Goal: Task Accomplishment & Management: Complete application form

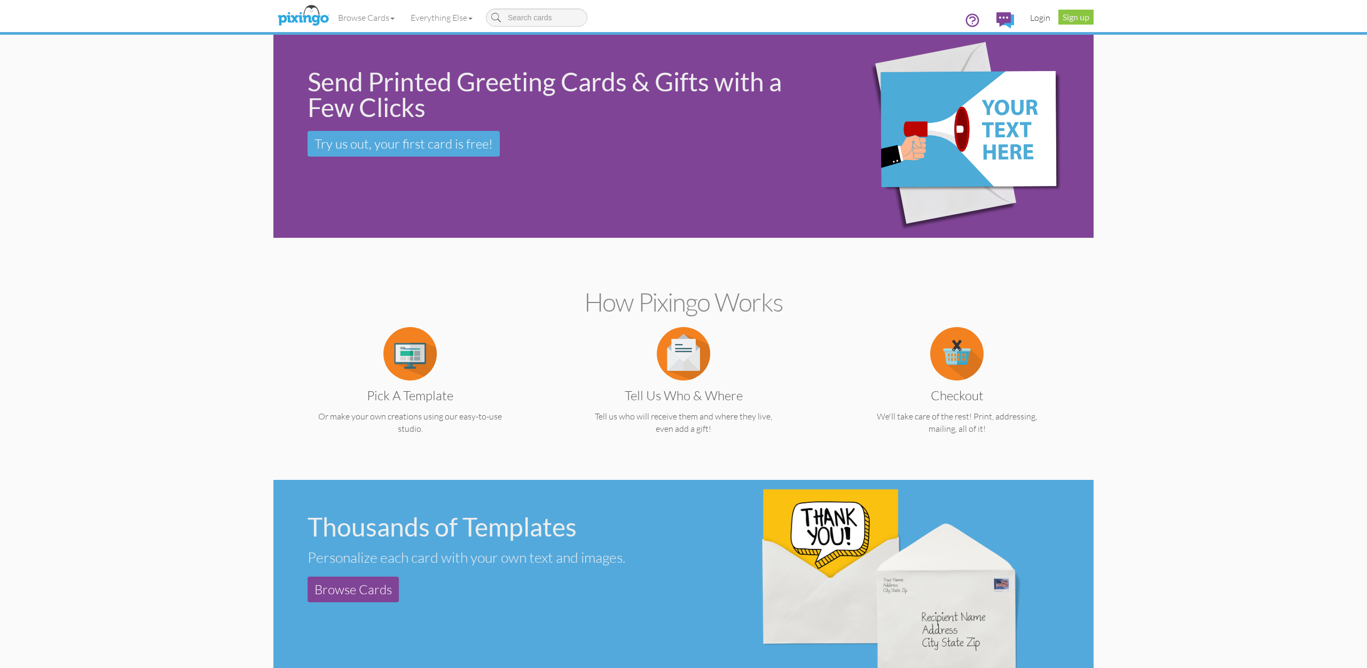
click at [1038, 15] on link "Login" at bounding box center [1040, 17] width 36 height 27
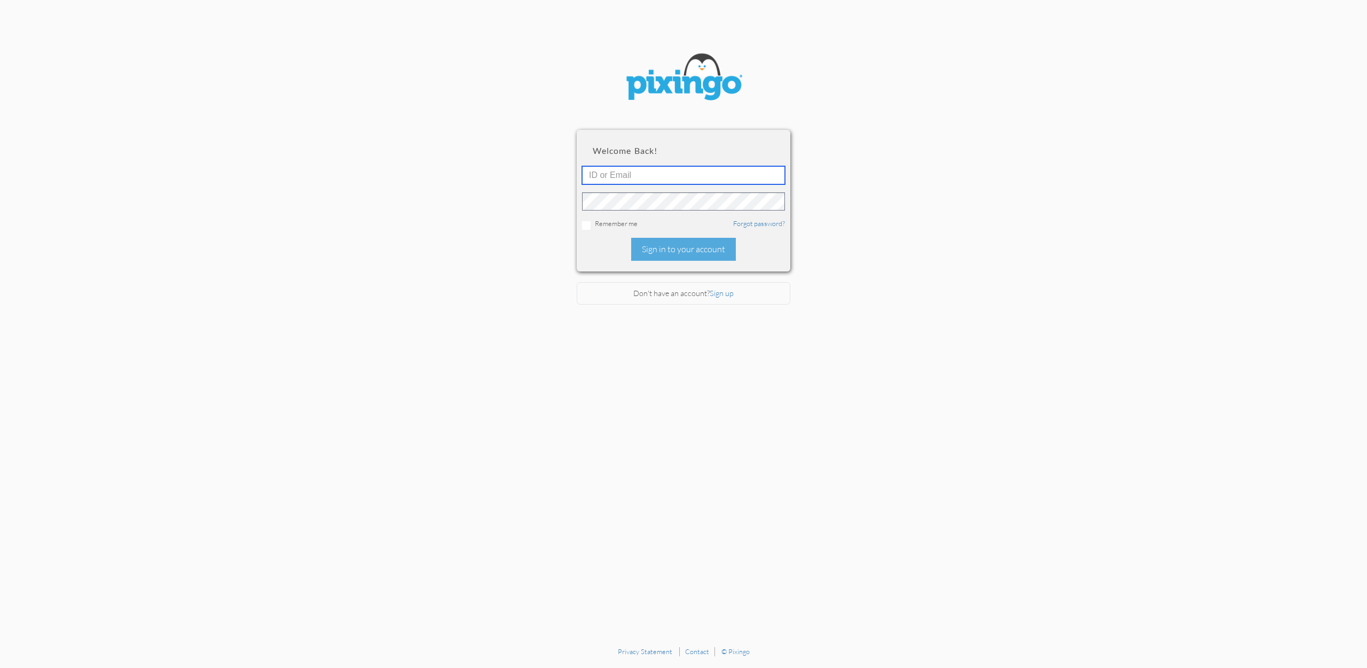
type input "[EMAIL_ADDRESS][DOMAIN_NAME]"
click at [684, 244] on div "Sign in to your account" at bounding box center [683, 249] width 105 height 23
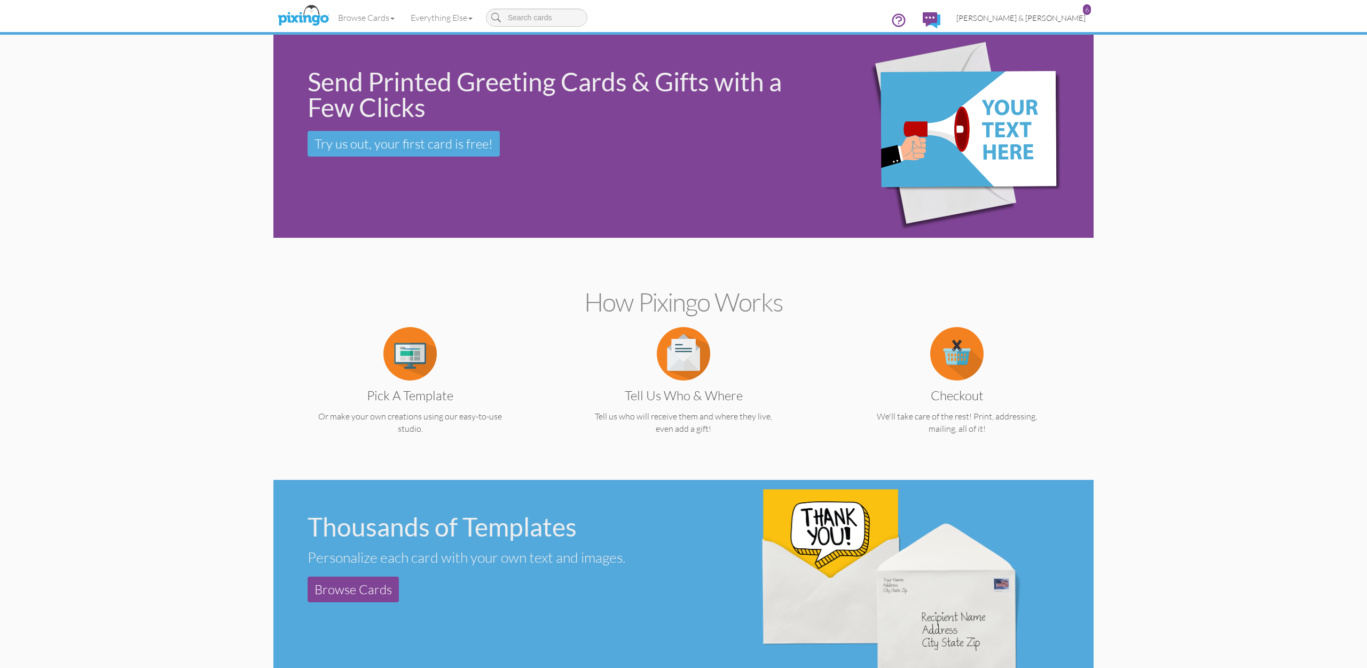
click at [1025, 24] on link "[PERSON_NAME] & [PERSON_NAME] 6" at bounding box center [1021, 17] width 145 height 27
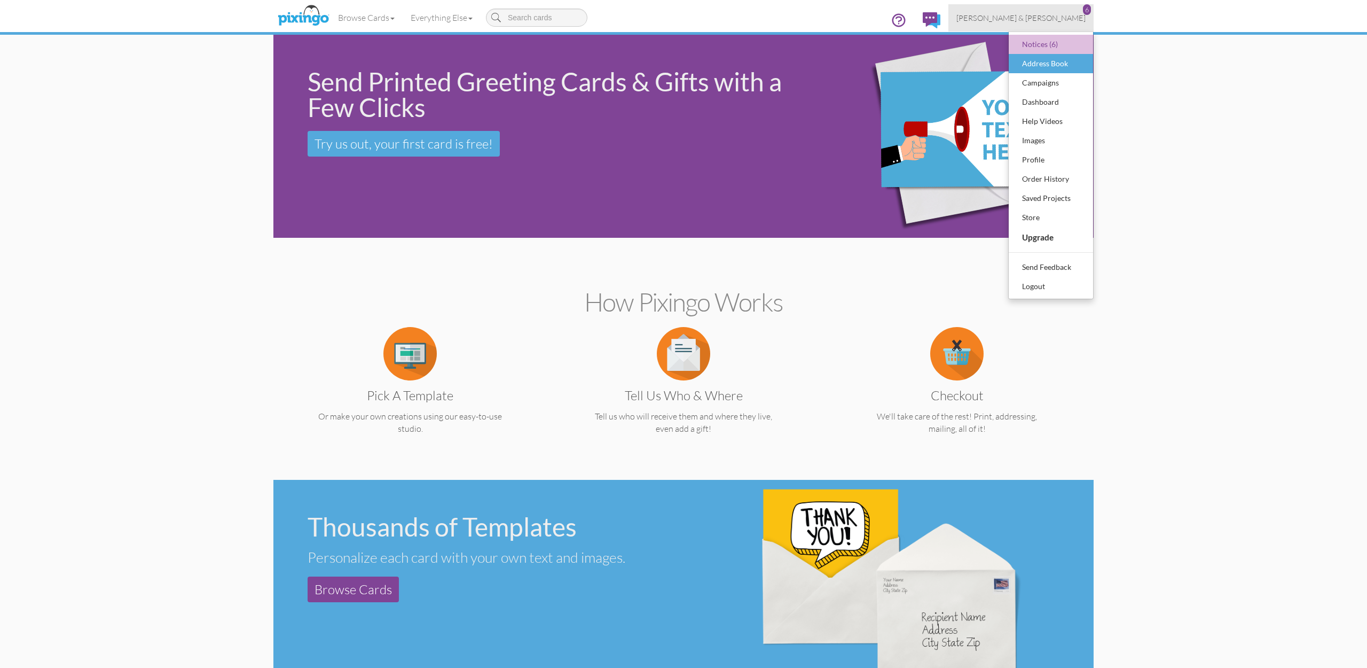
click at [1035, 69] on div "Address Book" at bounding box center [1051, 64] width 63 height 16
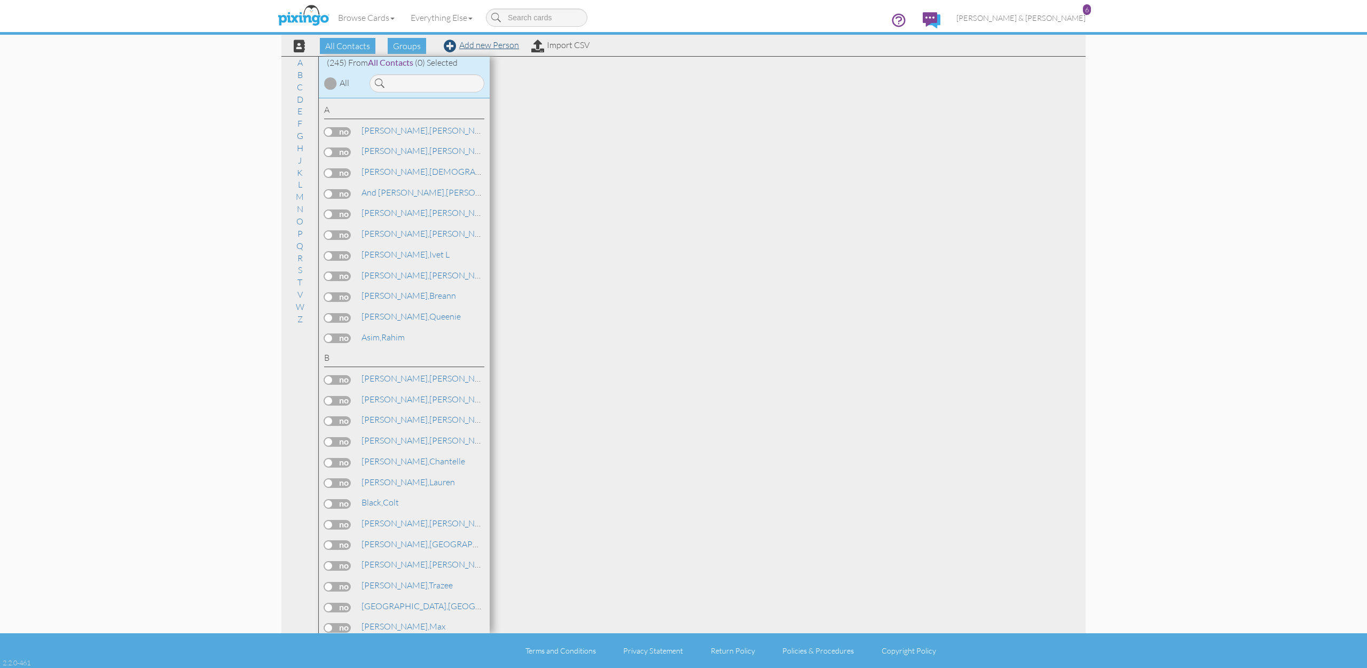
click at [467, 48] on link "Add new Person" at bounding box center [481, 45] width 75 height 11
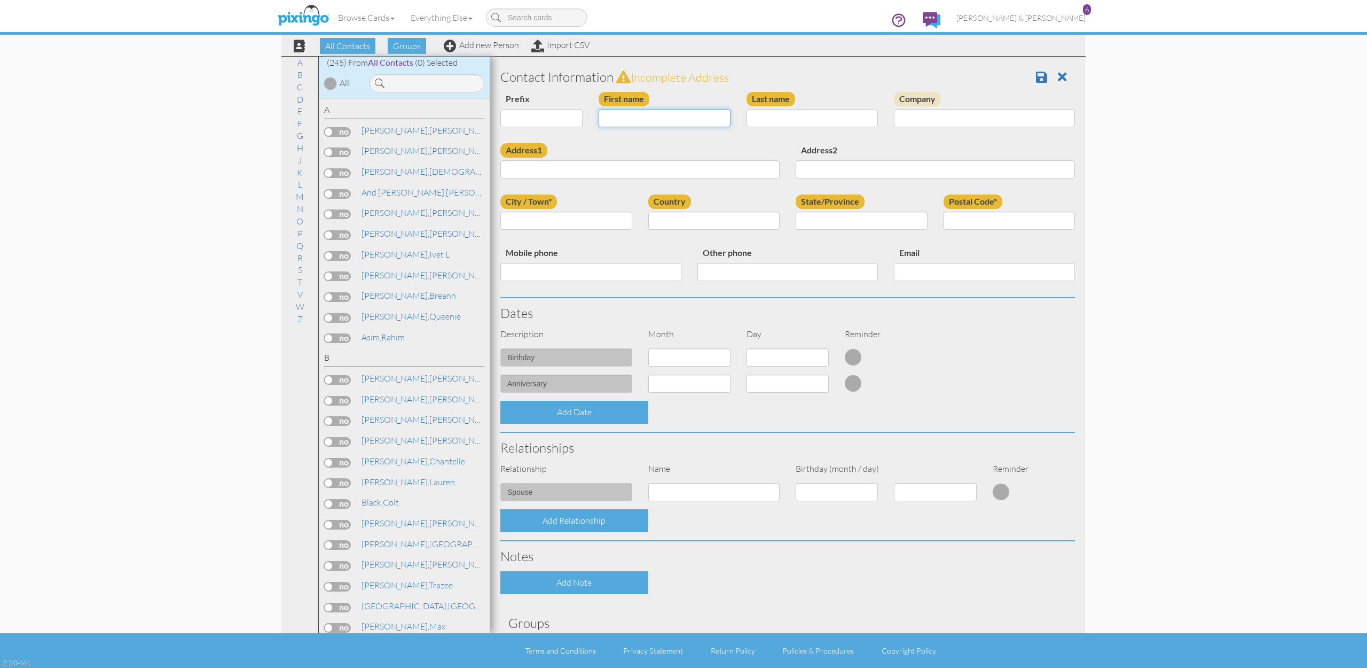
click at [647, 124] on input "First name" at bounding box center [665, 118] width 132 height 18
type input "[PERSON_NAME] "Ramy""
type input "Louis"
paste input "11758 S District Dr, Unit 1206, South Jordan, UT 84095"
type input "11758 S District Dr, Unit 1206, South Jordan, UT 84095"
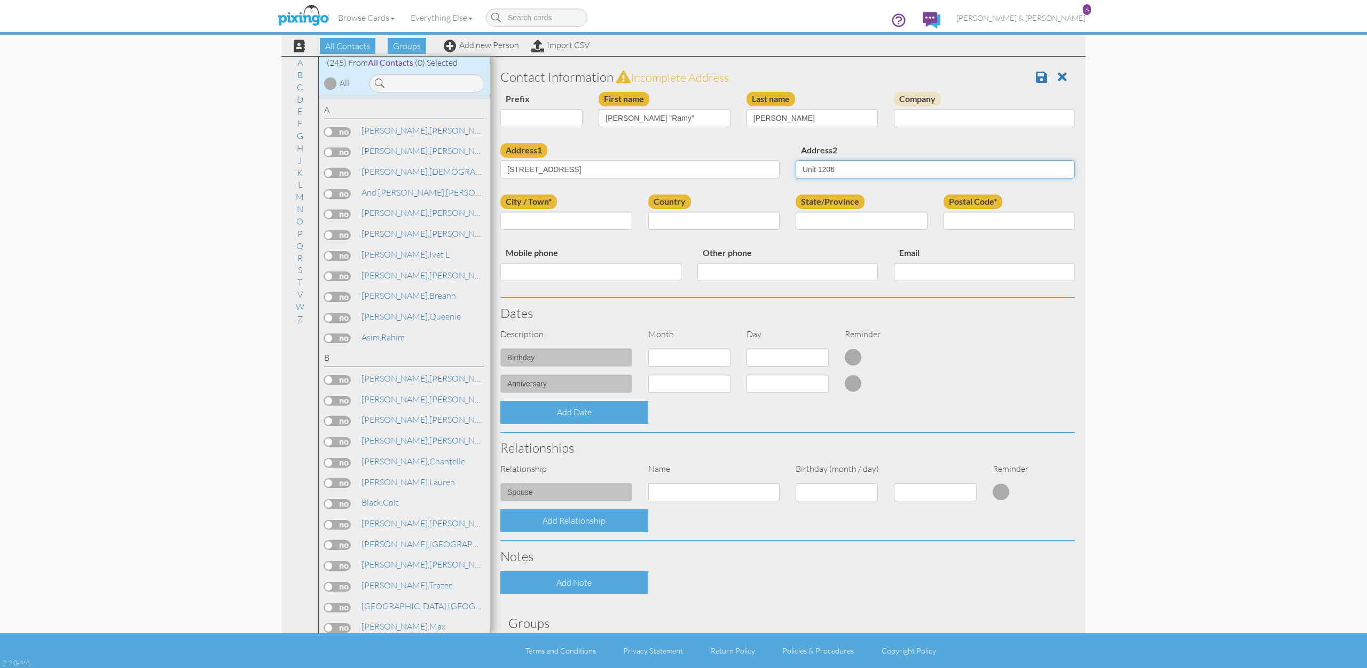
type input "Unit 1206"
type input "South Jordan"
select select "object:1528"
select select "object:1827"
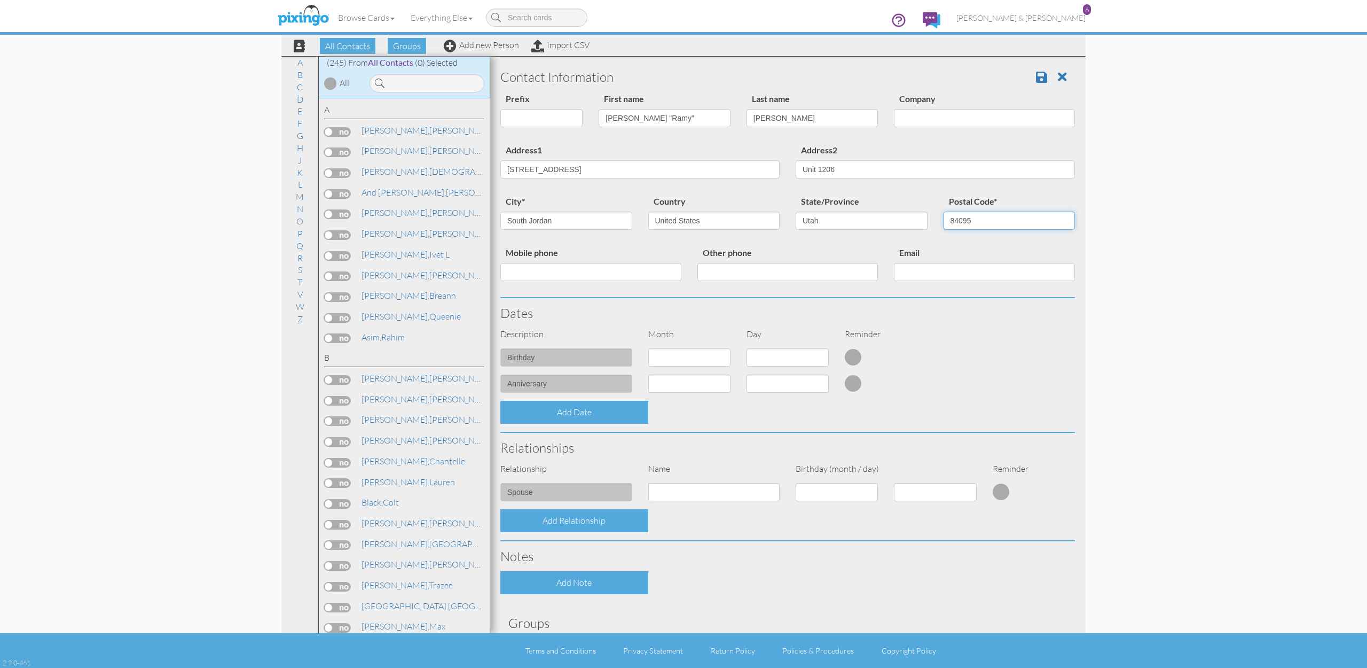
type input "84095"
drag, startPoint x: 570, startPoint y: 169, endPoint x: 817, endPoint y: 180, distance: 247.5
click at [817, 180] on div "Address1 11758 S District Dr, Unit 1206, South Jordan, UT 84095 Address2 Unit 1…" at bounding box center [787, 168] width 591 height 51
type input "[STREET_ADDRESS]"
paste input "[EMAIL_ADDRESS][DOMAIN_NAME]"
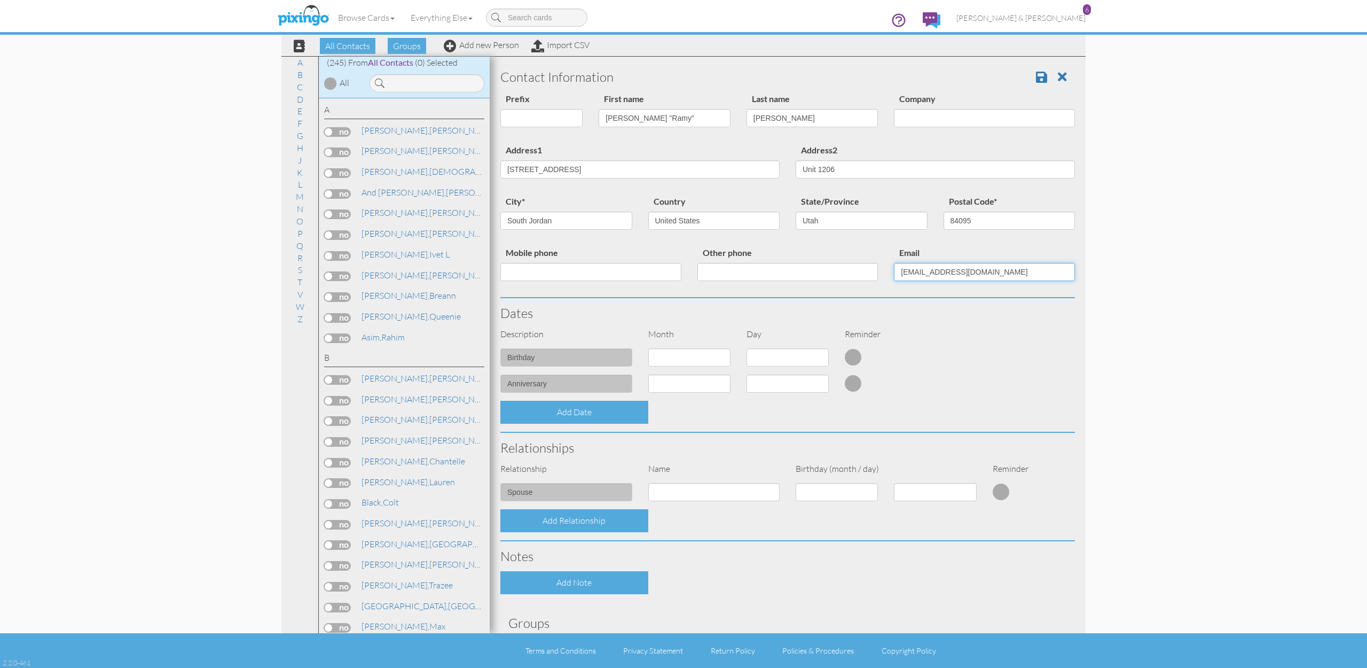
type input "[EMAIL_ADDRESS][DOMAIN_NAME]"
paste input "[PHONE_NUMBER]"
type input "[PHONE_NUMBER]"
select select "object:1523"
select select "number:11"
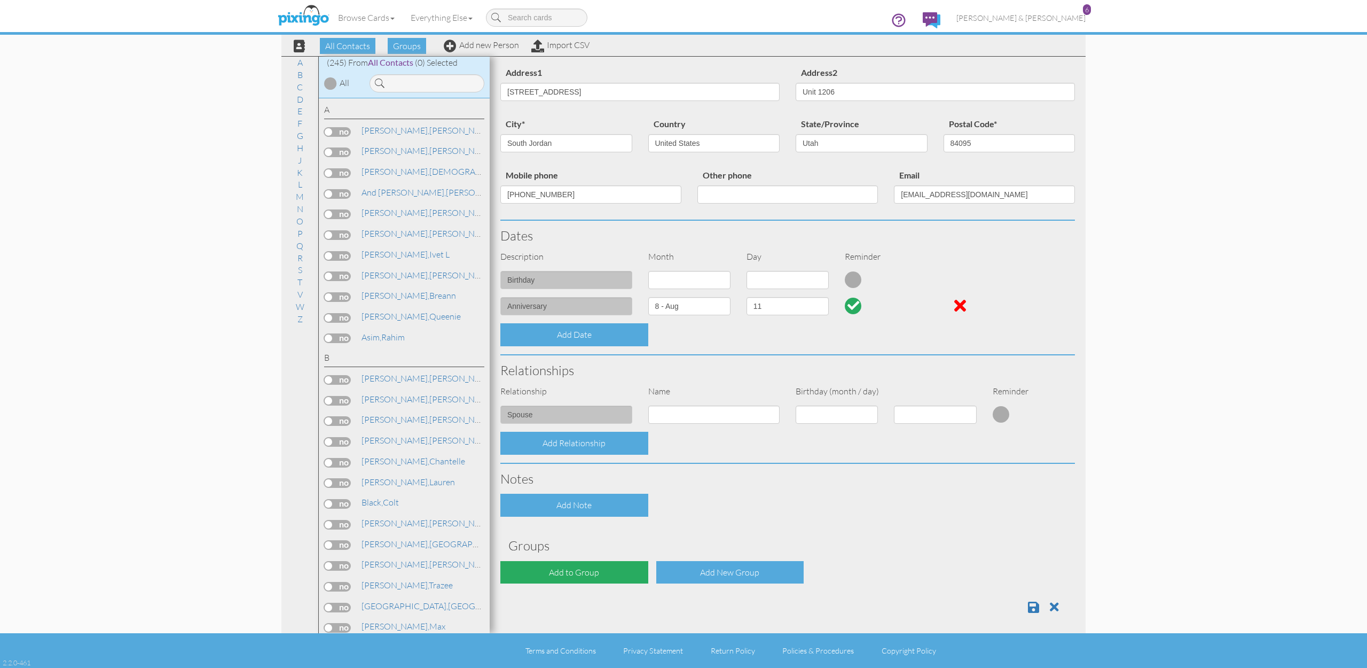
click at [585, 563] on div "Add to Group" at bounding box center [574, 572] width 148 height 23
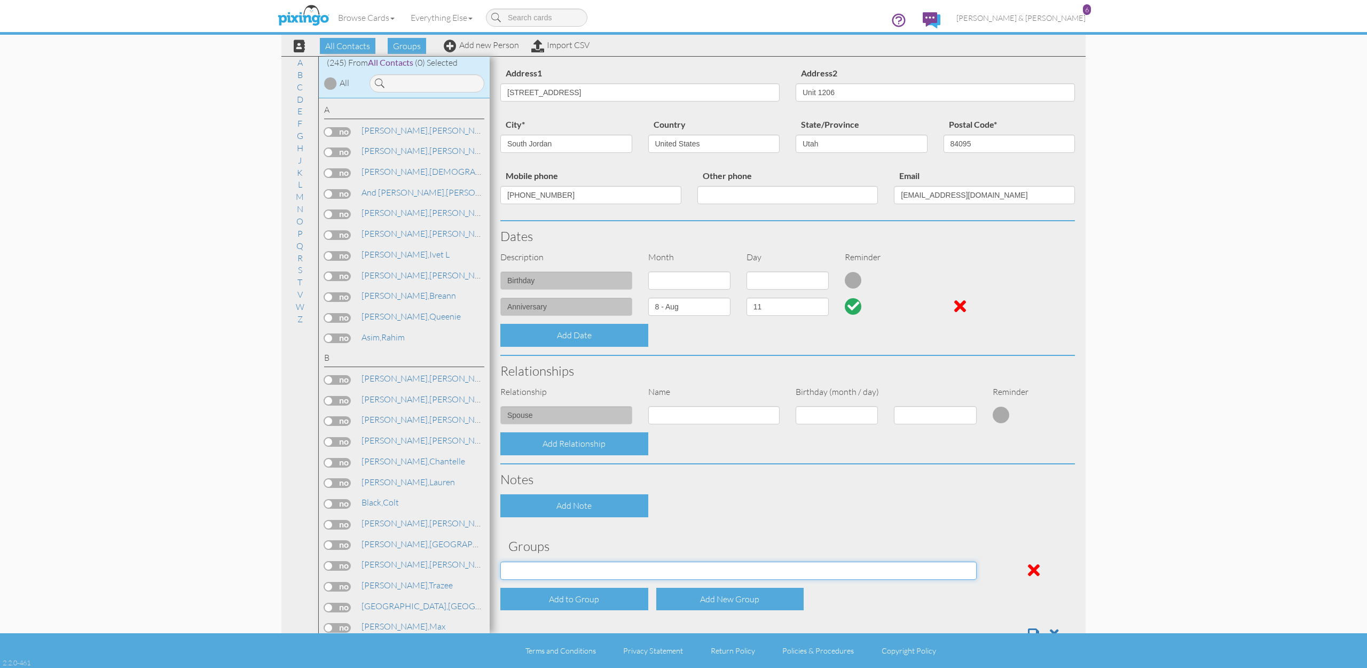
select select "object:1838"
click at [744, 512] on div "Add Note" at bounding box center [787, 505] width 591 height 23
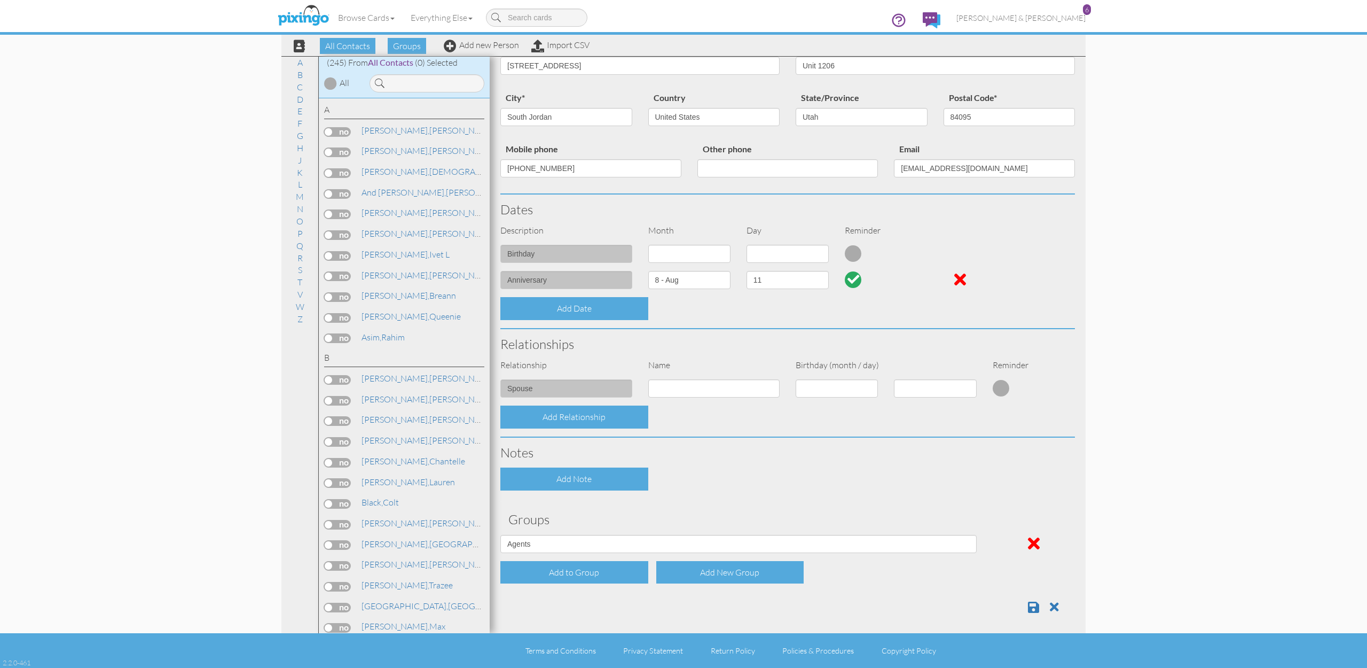
scroll to position [103, 0]
click at [1034, 606] on span at bounding box center [1033, 607] width 11 height 13
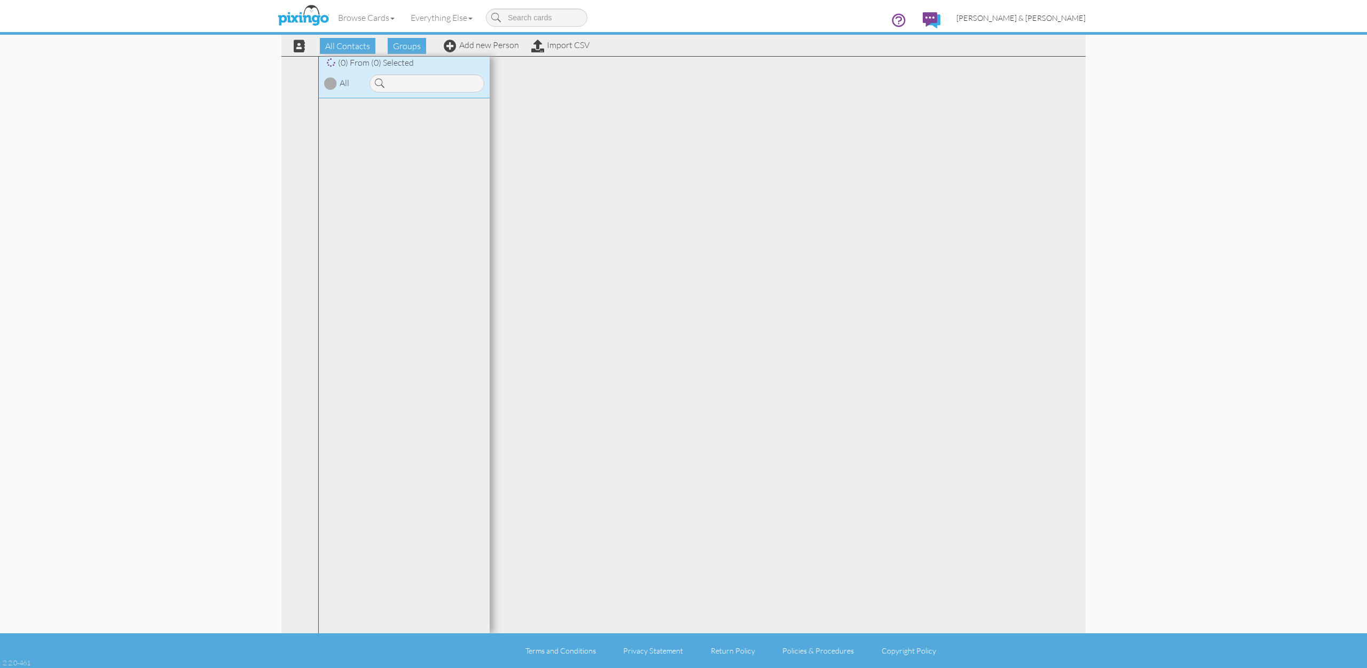
click at [1047, 19] on span "[PERSON_NAME] & [PERSON_NAME]" at bounding box center [1021, 17] width 129 height 9
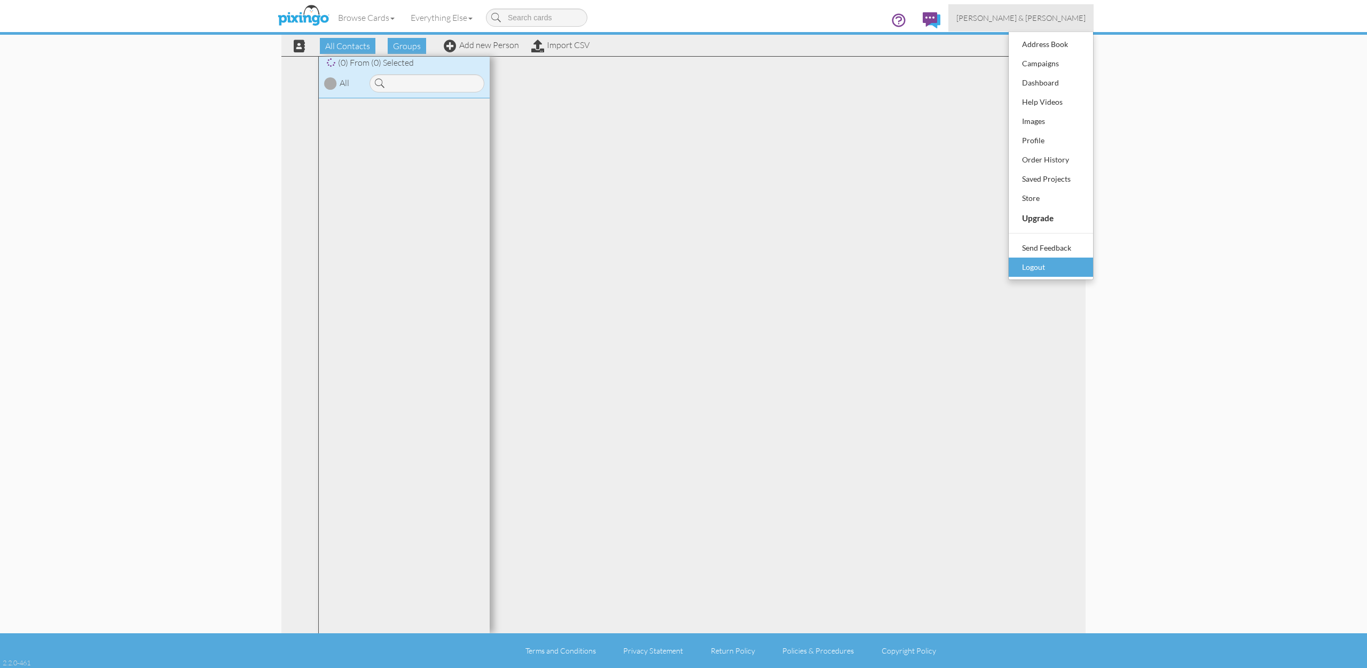
click at [1040, 259] on li "Send Feedback Logout" at bounding box center [1051, 257] width 84 height 38
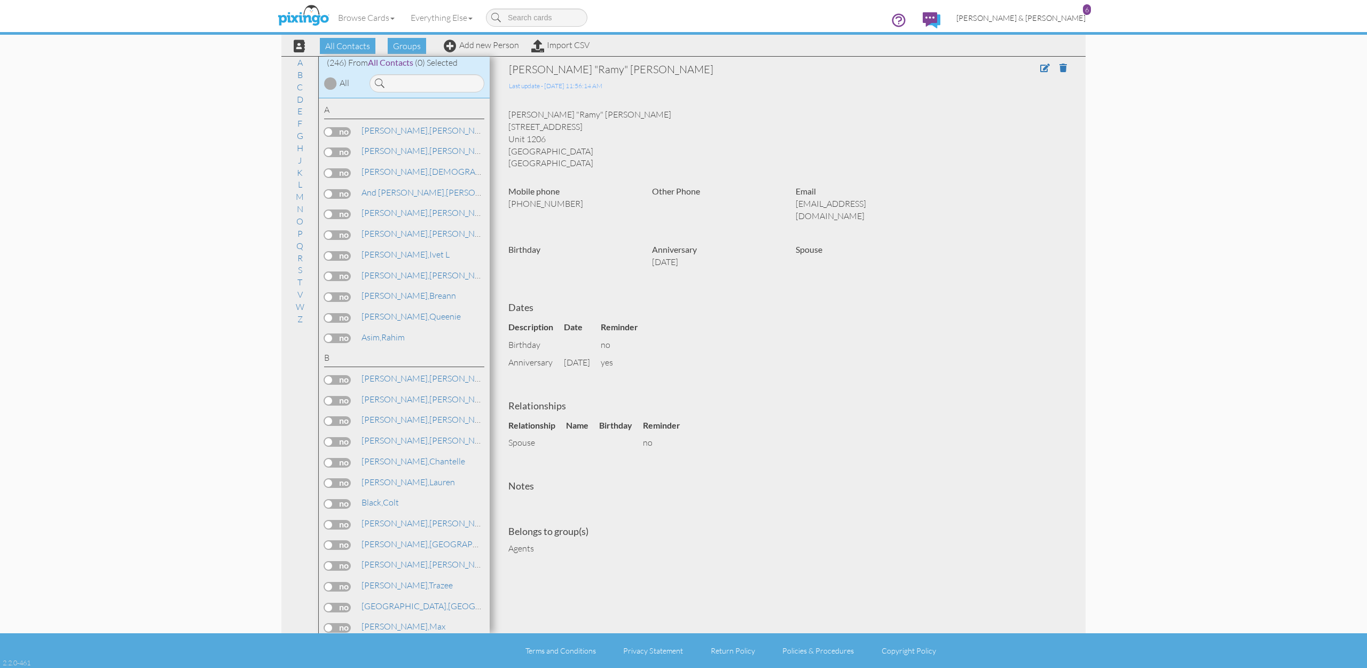
click at [1062, 19] on span "[PERSON_NAME] & [PERSON_NAME]" at bounding box center [1021, 17] width 129 height 9
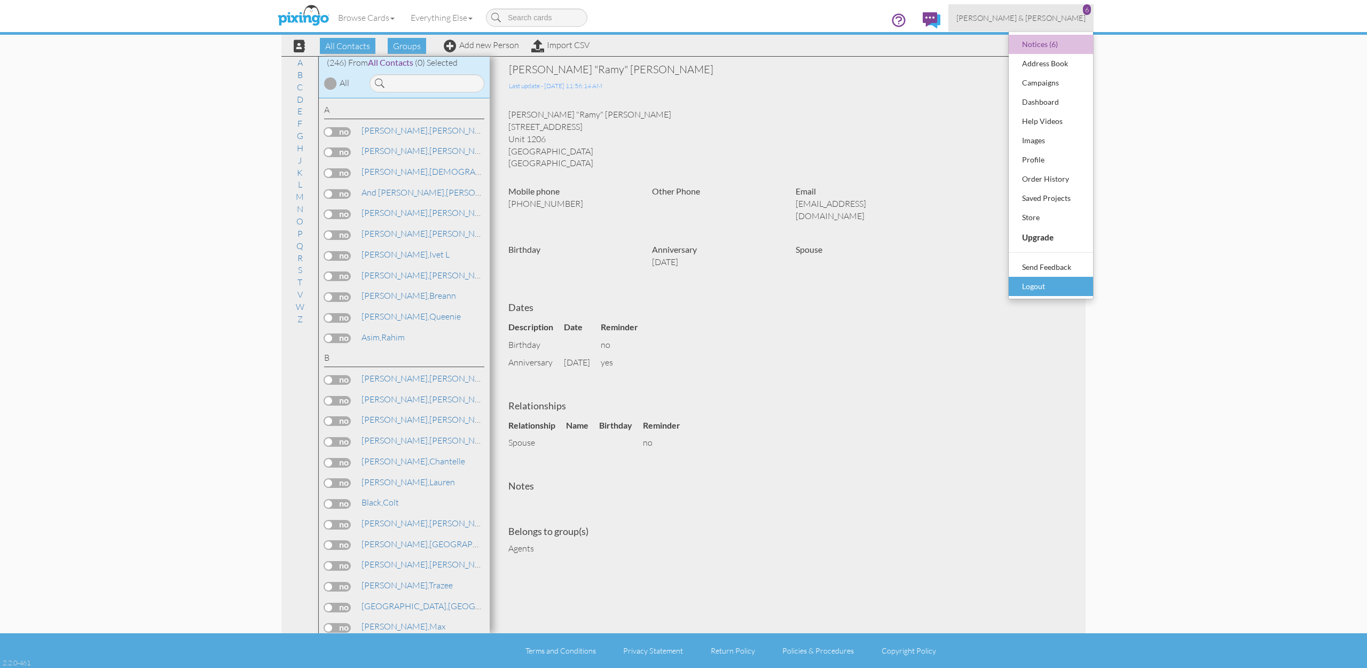
click at [1048, 280] on div "Logout" at bounding box center [1051, 286] width 63 height 16
